Goal: Task Accomplishment & Management: Manage account settings

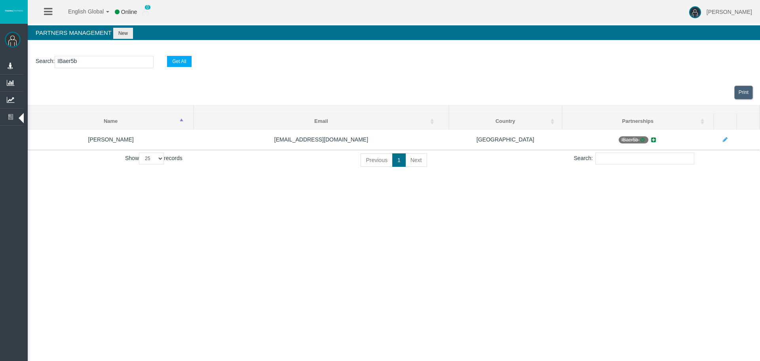
select select "25"
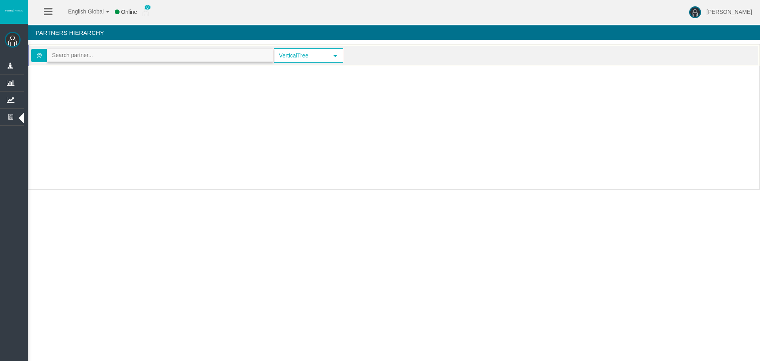
click at [95, 60] on input "text" at bounding box center [159, 55] width 225 height 12
paste input "IB3zaw1"
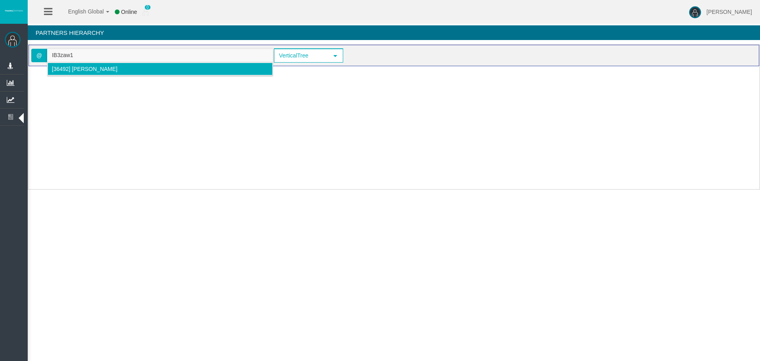
click at [75, 71] on span "[36492] [PERSON_NAME]" at bounding box center [85, 69] width 66 height 6
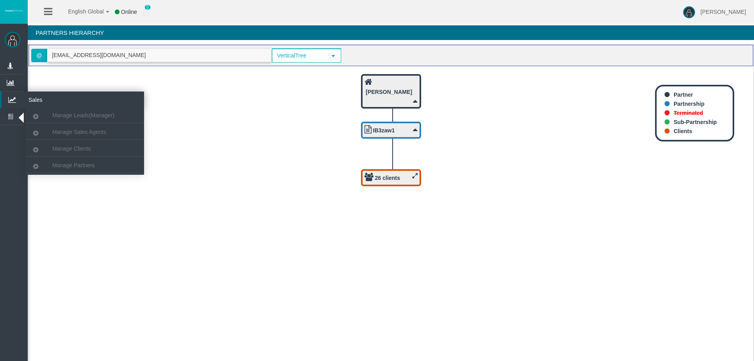
type input "[EMAIL_ADDRESS][DOMAIN_NAME]"
click at [10, 98] on icon at bounding box center [12, 99] width 21 height 17
click at [15, 100] on icon at bounding box center [12, 99] width 21 height 17
click at [70, 168] on span "Manage Partners" at bounding box center [73, 165] width 42 height 6
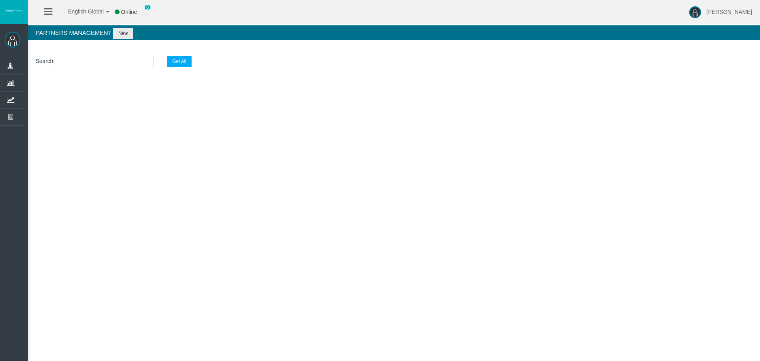
click at [89, 60] on input "text" at bounding box center [104, 62] width 99 height 12
paste input "IB3zaw1"
type input "IB3zaw1"
select select "25"
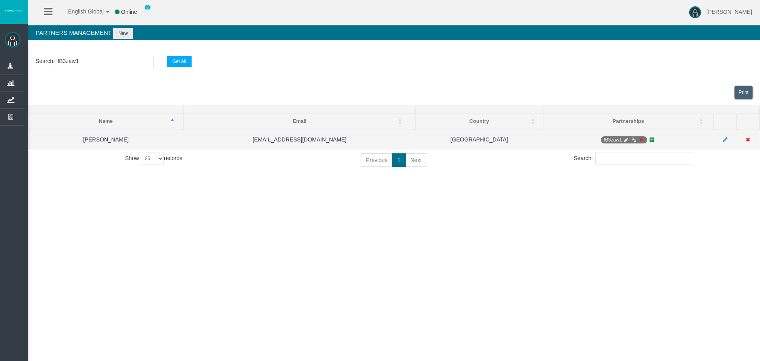
type input "IB3zaw1"
click at [624, 142] on span "IB3zaw1" at bounding box center [624, 139] width 46 height 7
click at [623, 139] on icon at bounding box center [626, 139] width 6 height 5
select select "0"
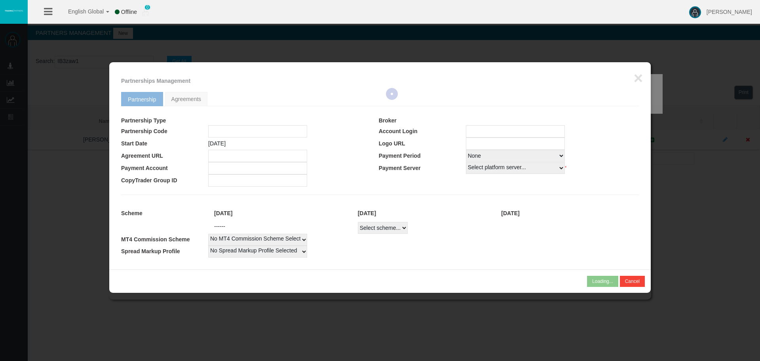
type input "IB3zaw1"
type input "19267588"
select select
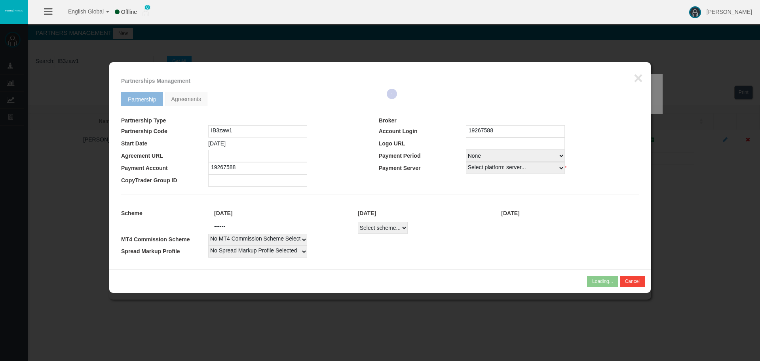
select select
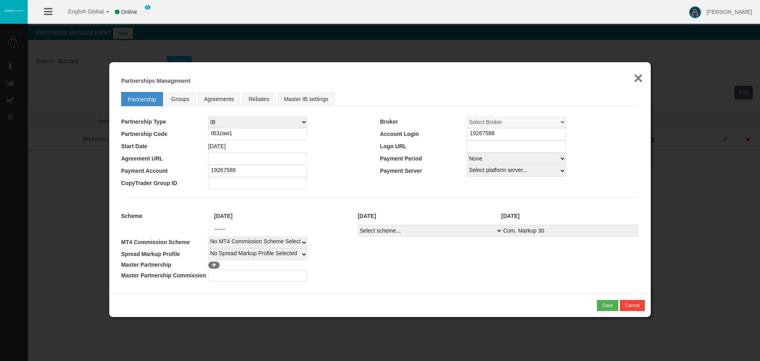
drag, startPoint x: 636, startPoint y: 78, endPoint x: 257, endPoint y: 1, distance: 387.0
click at [636, 78] on button "×" at bounding box center [638, 78] width 9 height 16
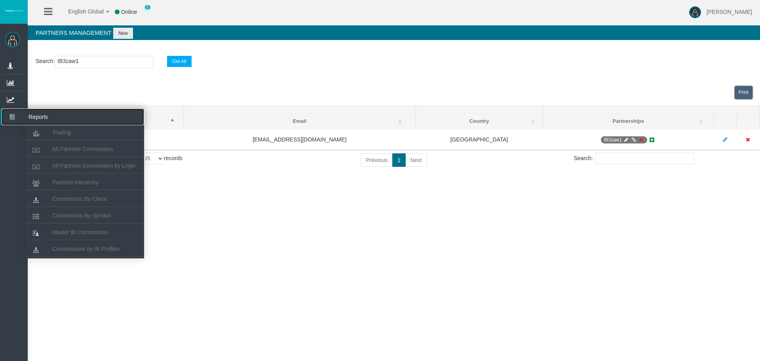
click at [15, 119] on icon at bounding box center [12, 116] width 21 height 17
click at [75, 182] on span "Partners Hierarchy" at bounding box center [75, 182] width 46 height 6
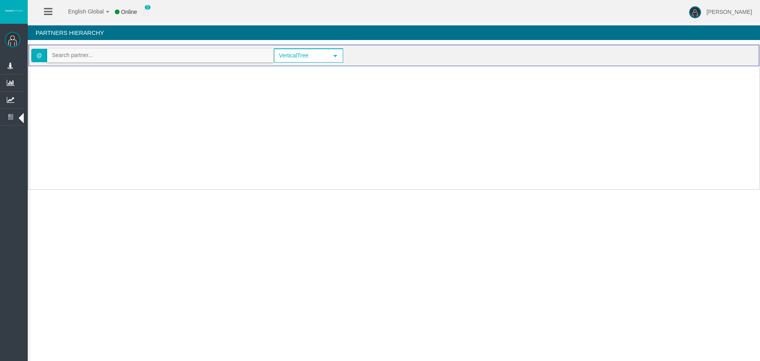
click at [80, 53] on input "text" at bounding box center [159, 55] width 225 height 12
paste input "IB3zaw1"
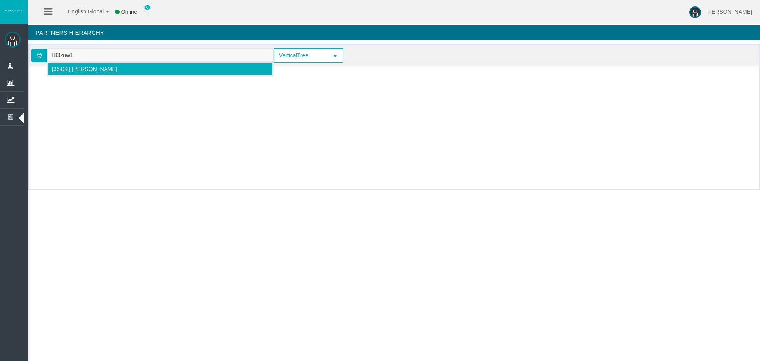
click at [70, 68] on span "[36492] [PERSON_NAME]" at bounding box center [85, 69] width 66 height 6
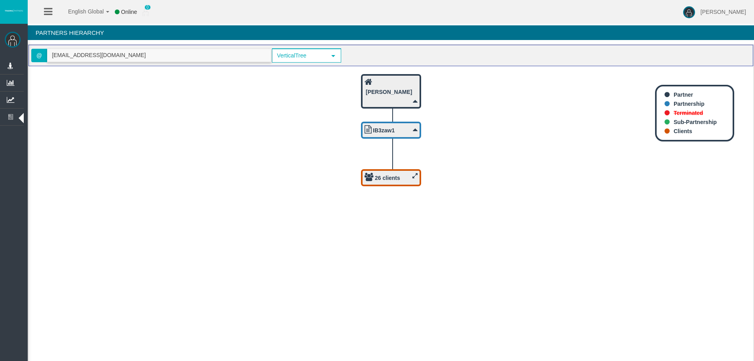
type input "[EMAIL_ADDRESS][DOMAIN_NAME]"
click at [394, 179] on b "26 clients" at bounding box center [387, 178] width 25 height 6
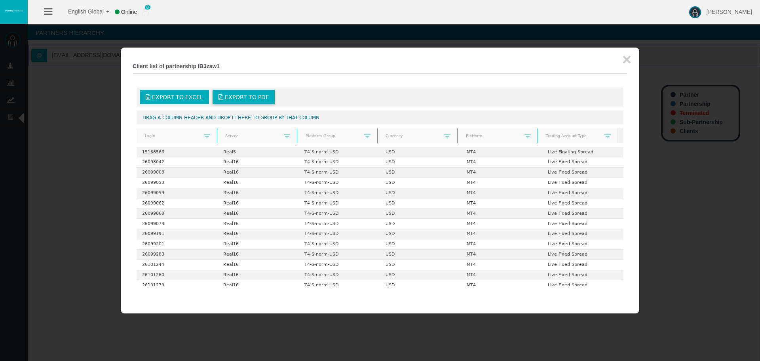
click at [242, 98] on span "Export to PDF" at bounding box center [247, 97] width 44 height 6
click at [192, 95] on span "Export to Excel" at bounding box center [177, 97] width 51 height 6
drag, startPoint x: 625, startPoint y: 61, endPoint x: 602, endPoint y: 66, distance: 23.4
click at [625, 61] on button "×" at bounding box center [626, 59] width 9 height 16
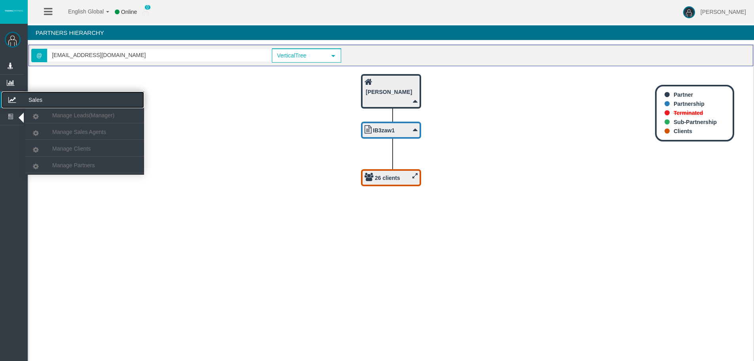
click at [9, 97] on icon at bounding box center [12, 99] width 21 height 17
click at [76, 169] on link "Manage Partners" at bounding box center [84, 165] width 119 height 14
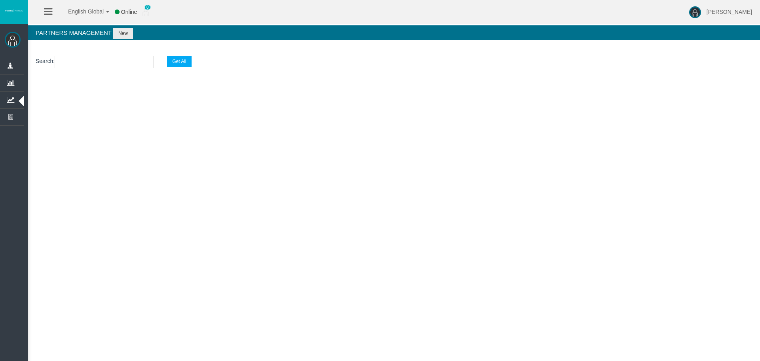
click at [80, 64] on input "text" at bounding box center [104, 62] width 99 height 12
paste input "IB3zaw1"
type input "IB3zaw1"
select select "25"
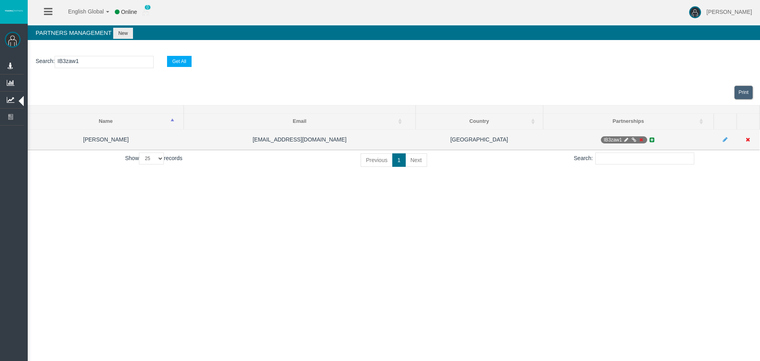
type input "IB3zaw1"
click at [644, 139] on span "IB3zaw1" at bounding box center [624, 139] width 46 height 7
click at [638, 139] on icon at bounding box center [641, 139] width 6 height 5
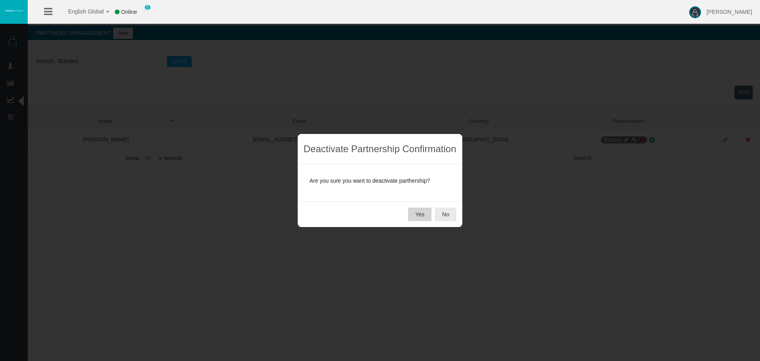
click at [421, 215] on button "Yes" at bounding box center [419, 213] width 23 height 13
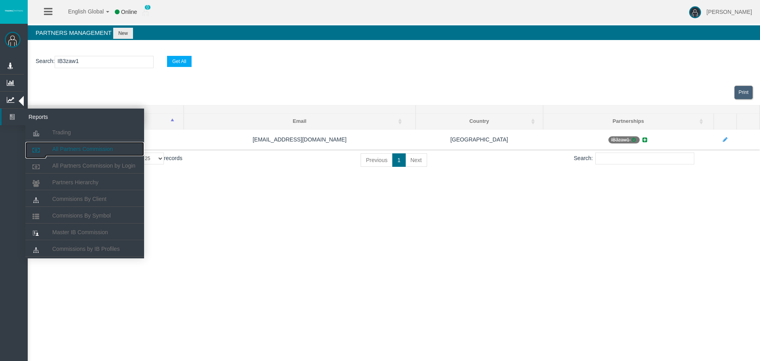
click at [61, 144] on link "All Partners Commission" at bounding box center [84, 149] width 119 height 14
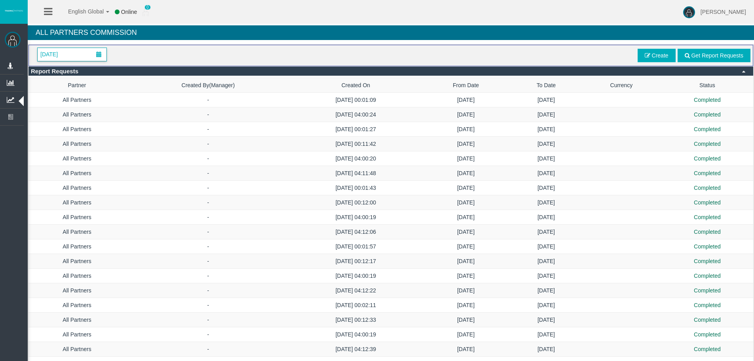
click at [94, 53] on span at bounding box center [99, 54] width 14 height 12
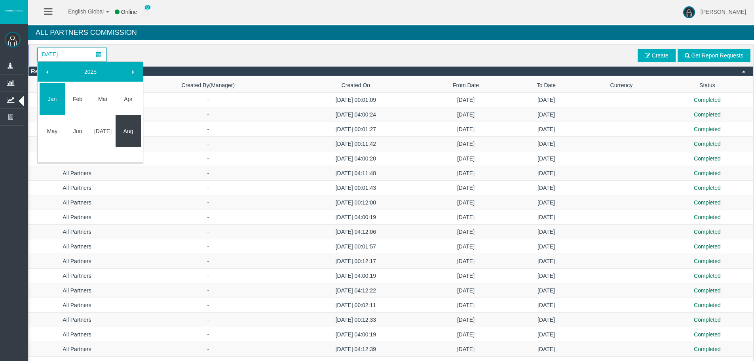
click at [126, 133] on link "Aug" at bounding box center [128, 131] width 25 height 14
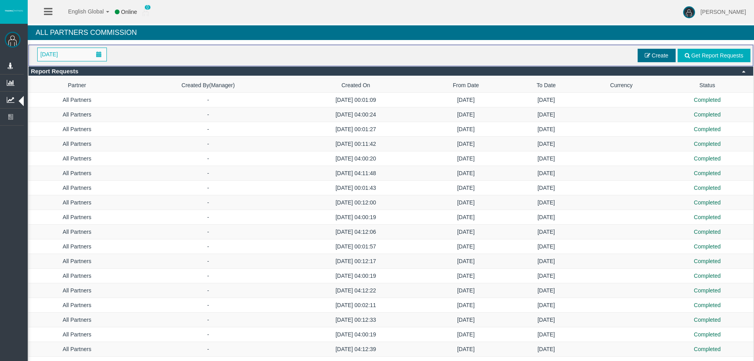
click at [643, 58] on span "Create" at bounding box center [657, 55] width 38 height 13
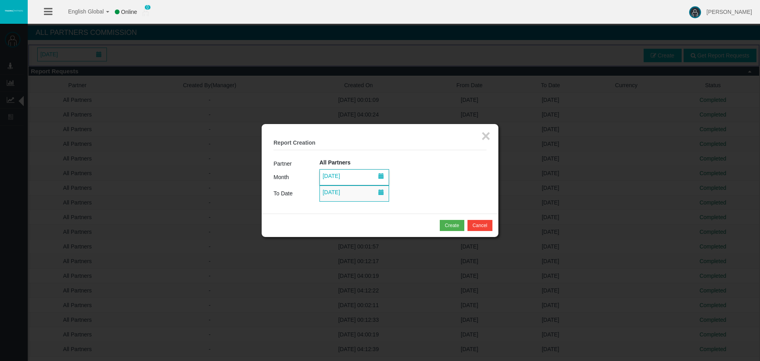
click at [340, 177] on span "[DATE]" at bounding box center [331, 175] width 22 height 11
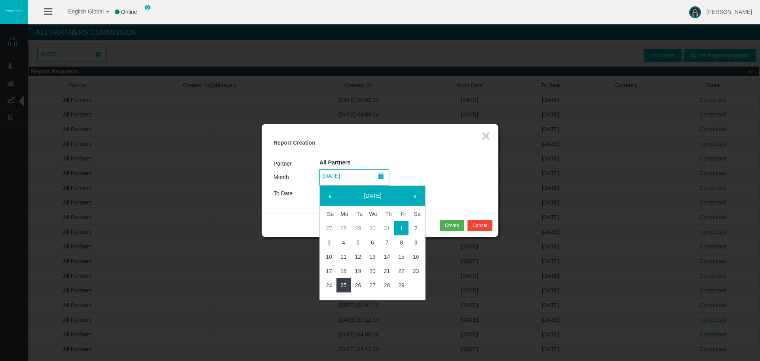
click at [346, 288] on link "25" at bounding box center [343, 285] width 15 height 14
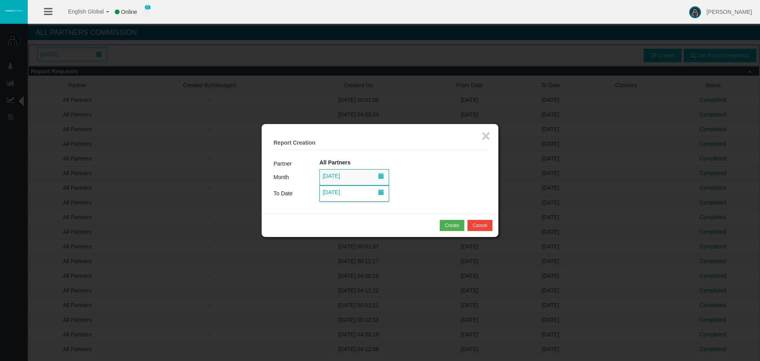
click at [342, 187] on span "[DATE]" at bounding box center [331, 191] width 22 height 11
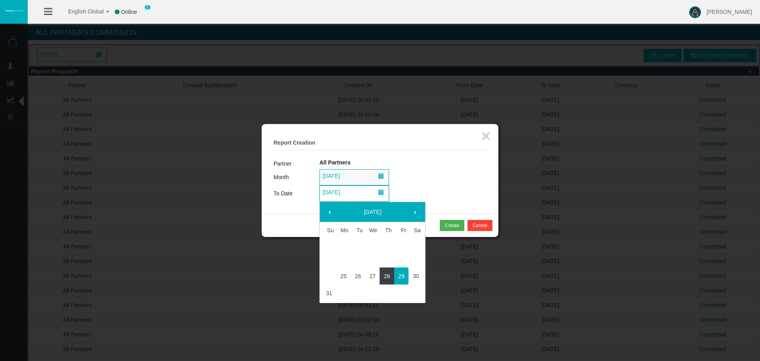
click at [385, 275] on link "28" at bounding box center [387, 276] width 15 height 14
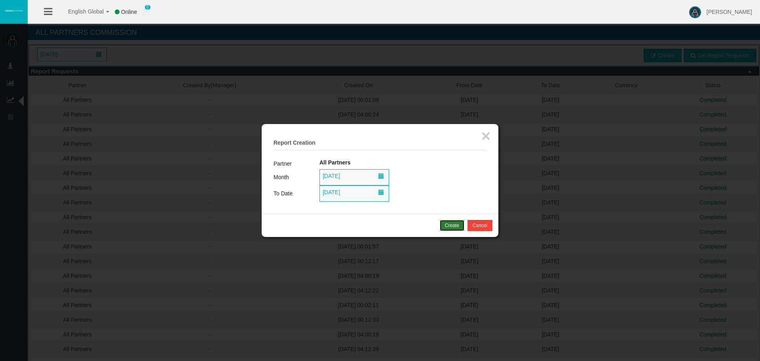
click at [445, 224] on div "Create" at bounding box center [452, 225] width 14 height 7
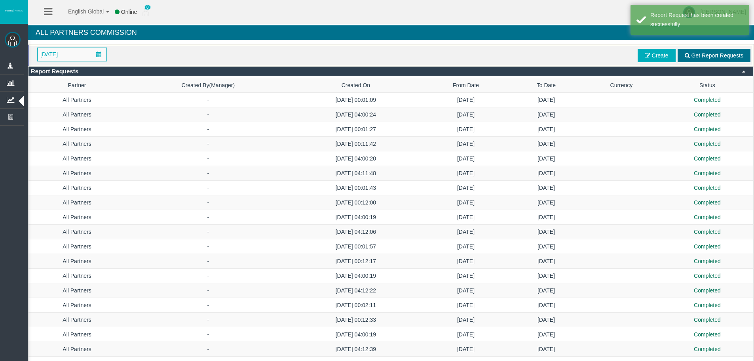
click at [710, 50] on span "Get Report Requests" at bounding box center [714, 55] width 73 height 13
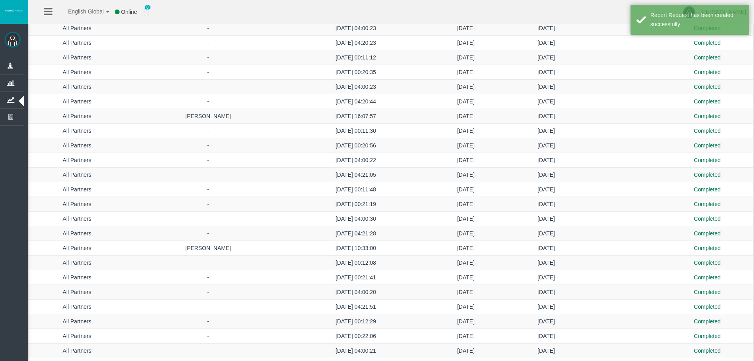
scroll to position [1442, 0]
